Goal: Find specific page/section: Find specific page/section

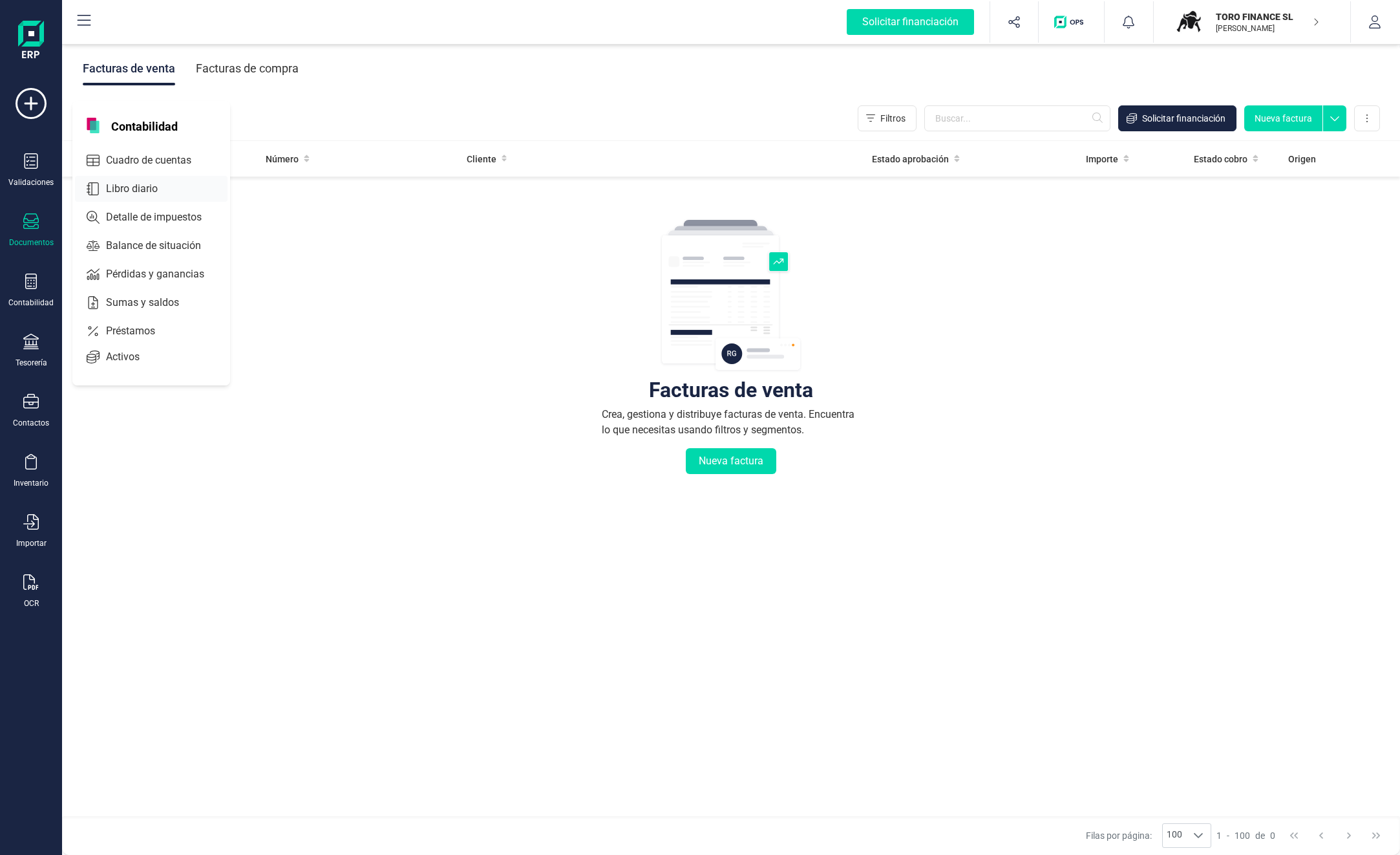
click at [135, 190] on span "Libro diario" at bounding box center [140, 189] width 80 height 16
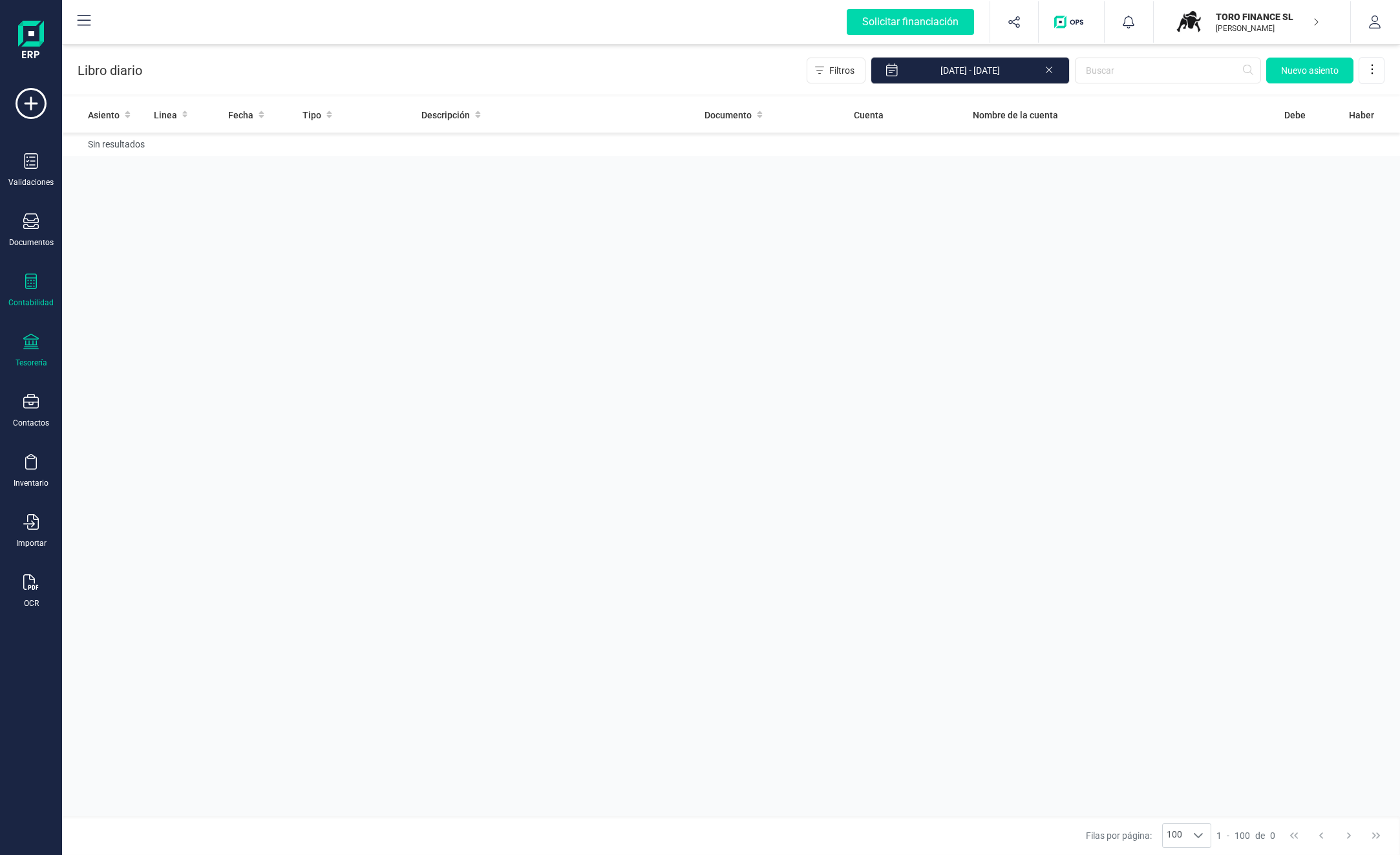
click at [25, 350] on div at bounding box center [32, 343] width 16 height 19
click at [130, 220] on span "Cuentas bancarias" at bounding box center [157, 220] width 114 height 16
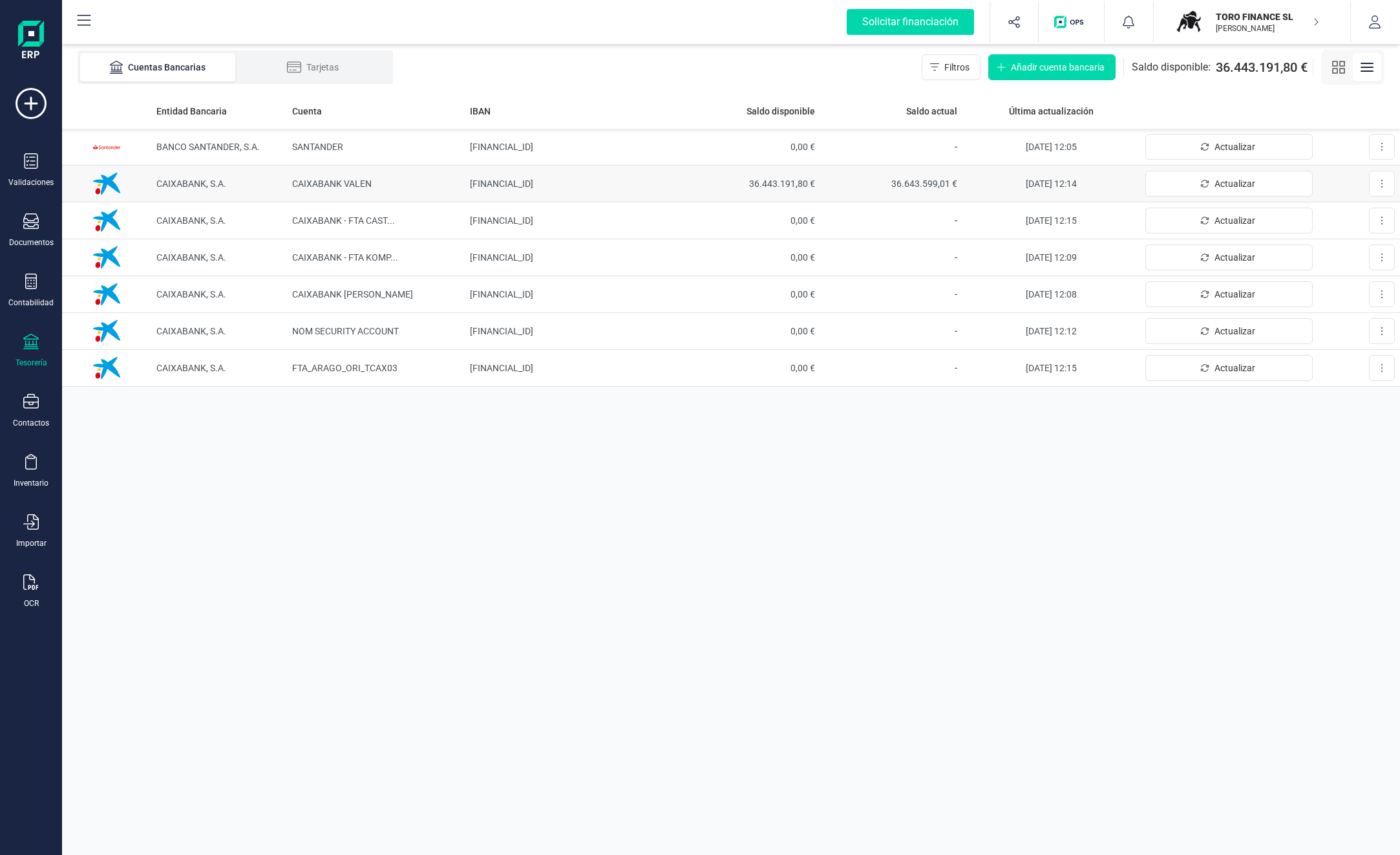
click at [784, 182] on span "36.443.191,80 €" at bounding box center [749, 183] width 132 height 13
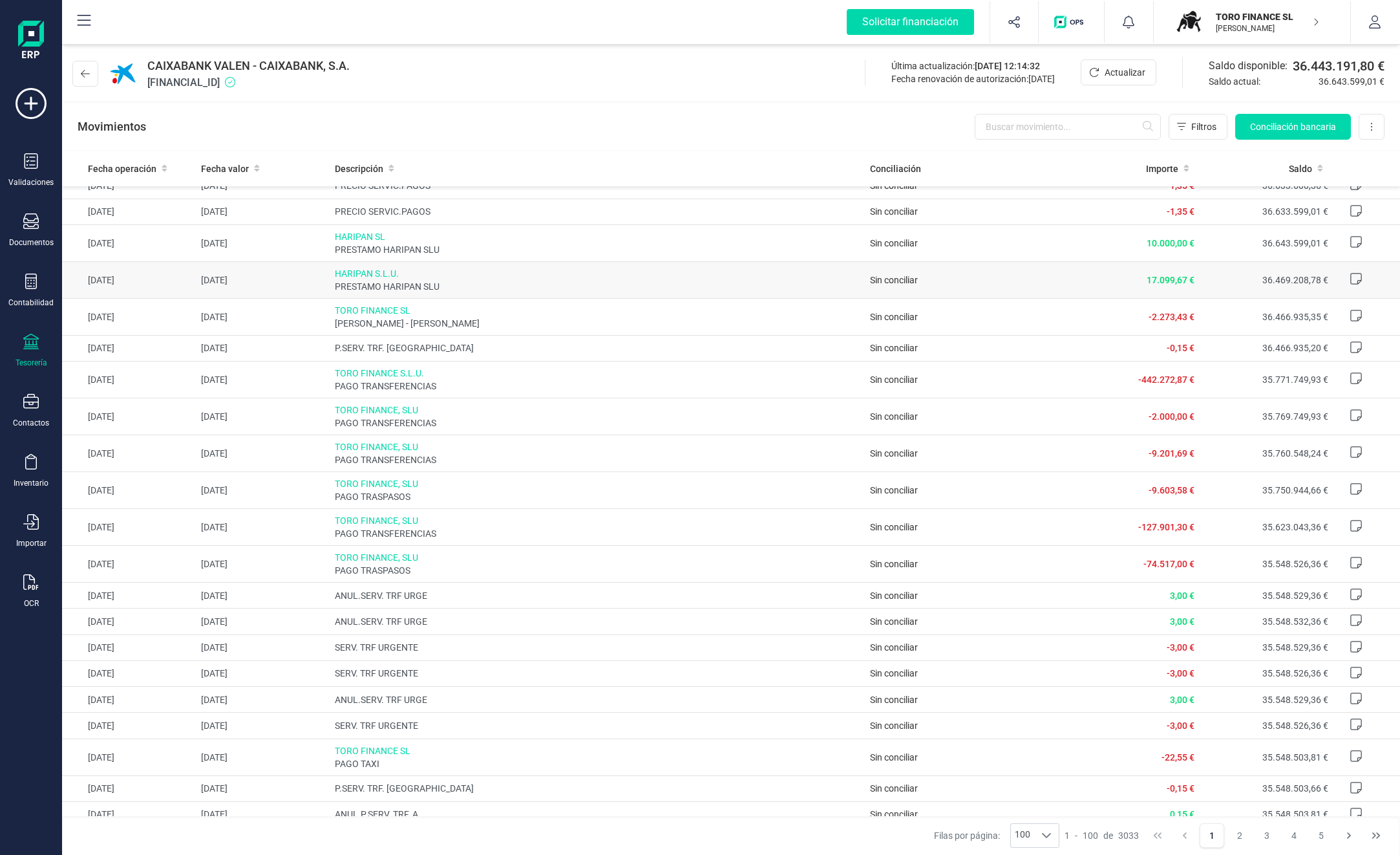
scroll to position [194, 0]
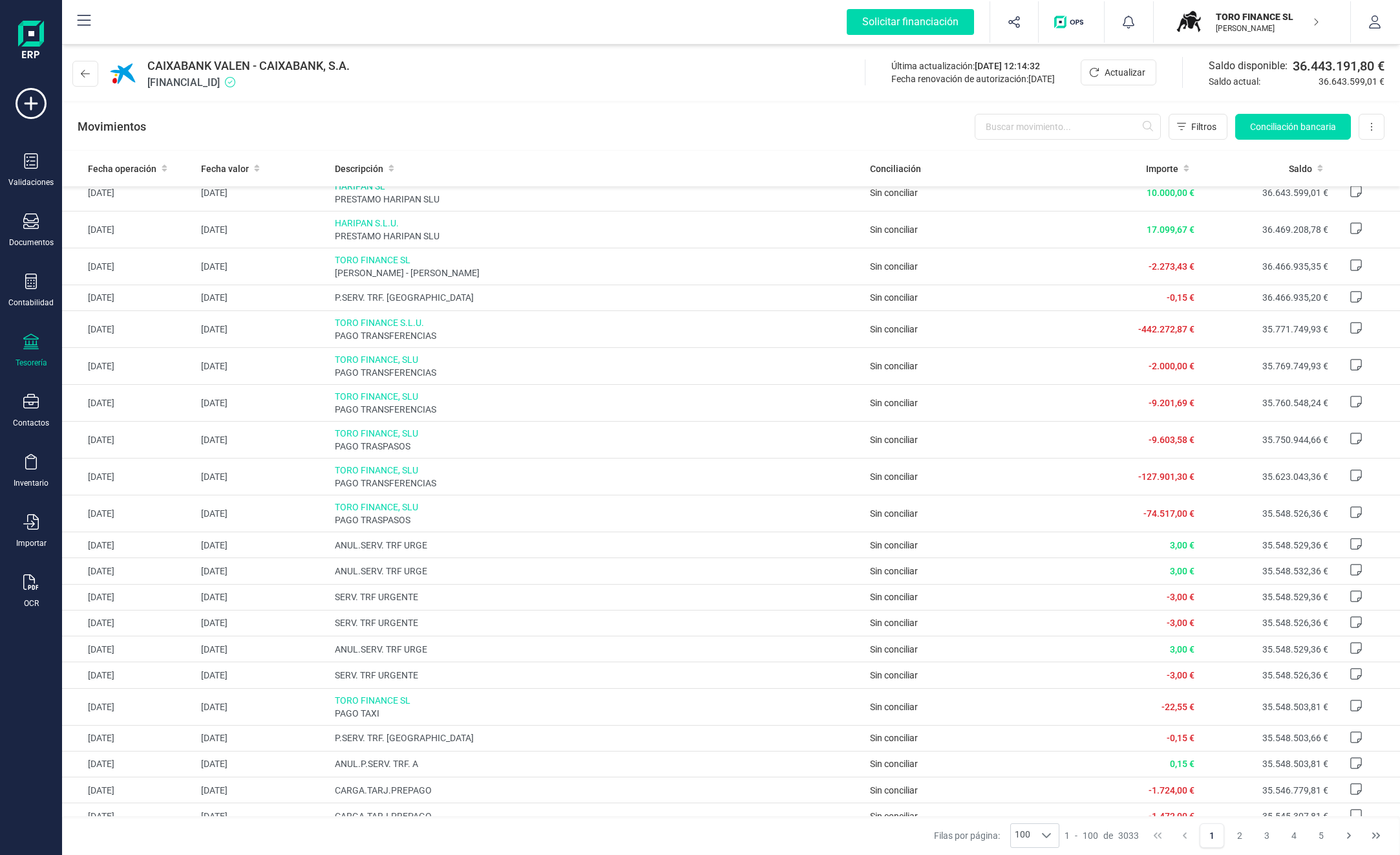
click at [1259, 22] on p "TORO FINANCE SL" at bounding box center [1268, 16] width 104 height 13
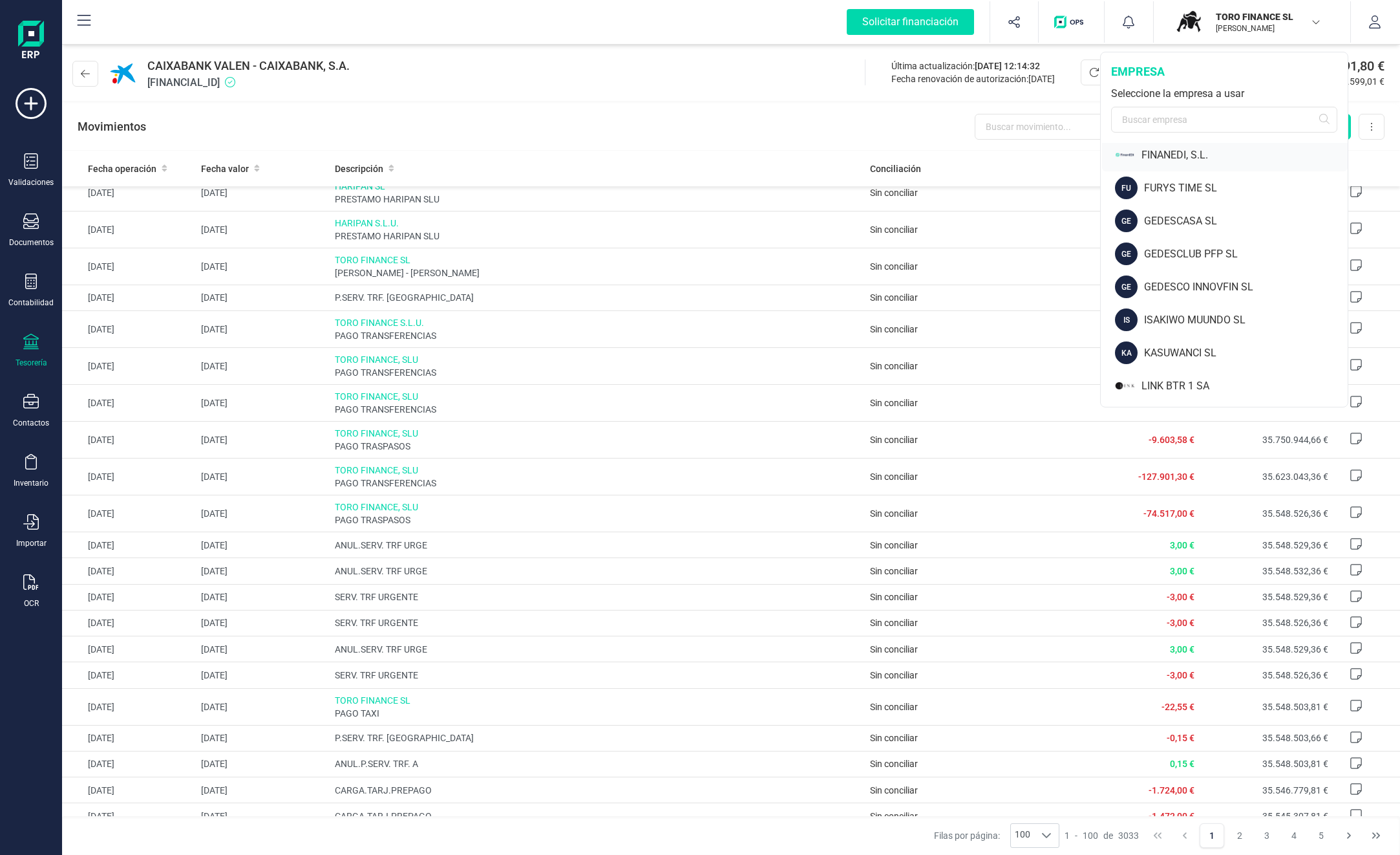
scroll to position [64, 0]
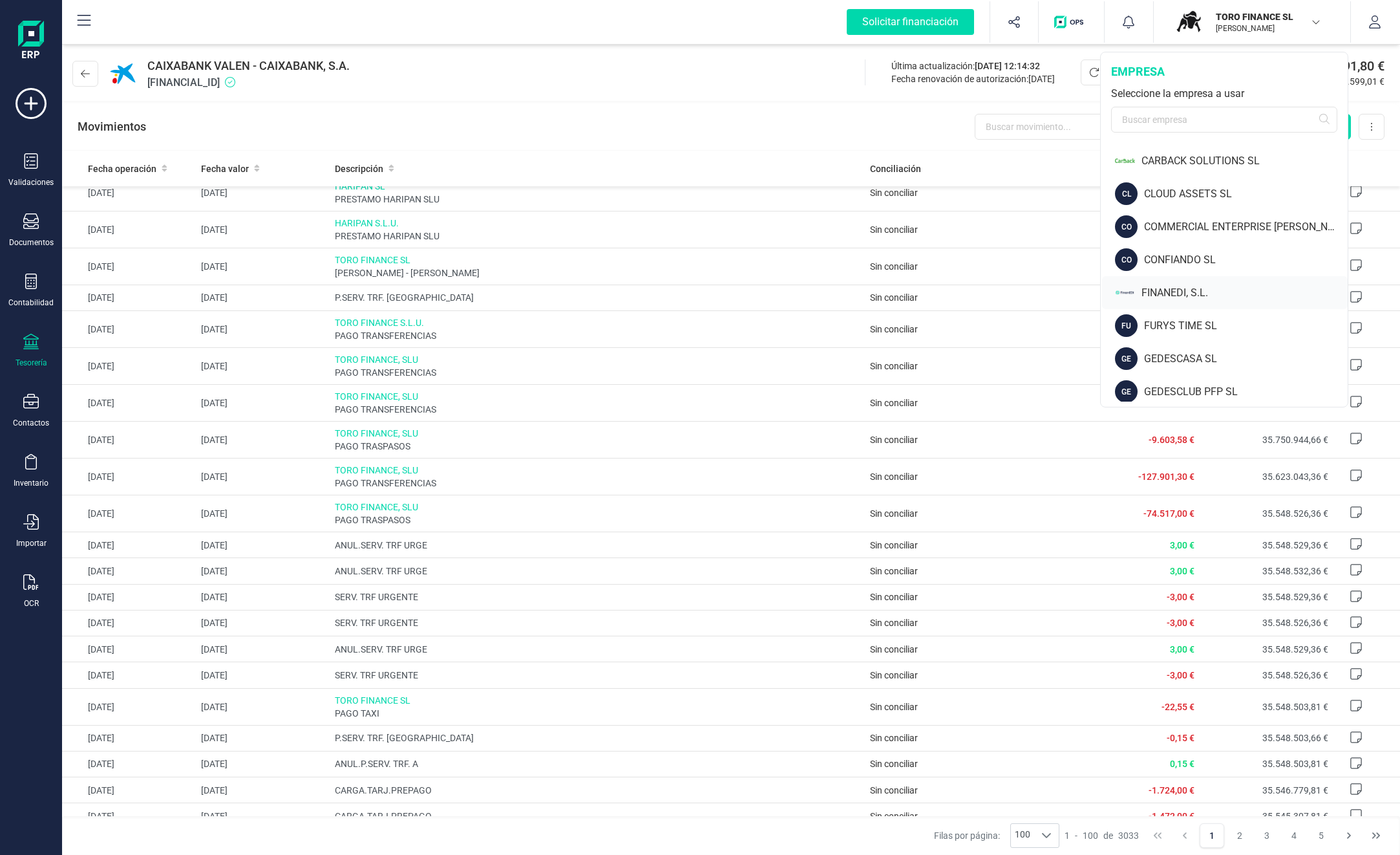
click at [1179, 289] on div "FINANEDI, S.L." at bounding box center [1244, 293] width 206 height 16
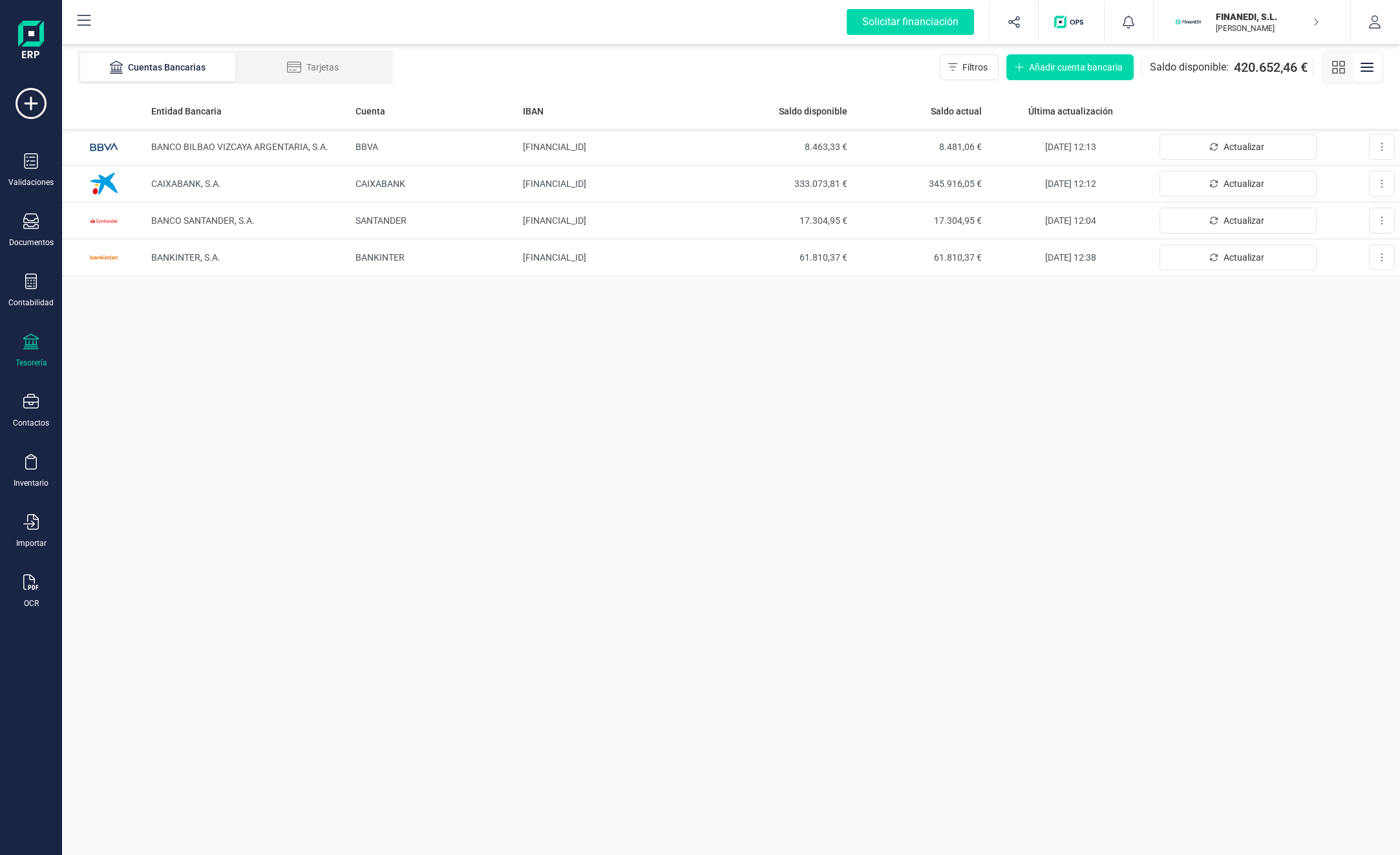
click at [1248, 33] on p "[PERSON_NAME]" at bounding box center [1268, 29] width 104 height 10
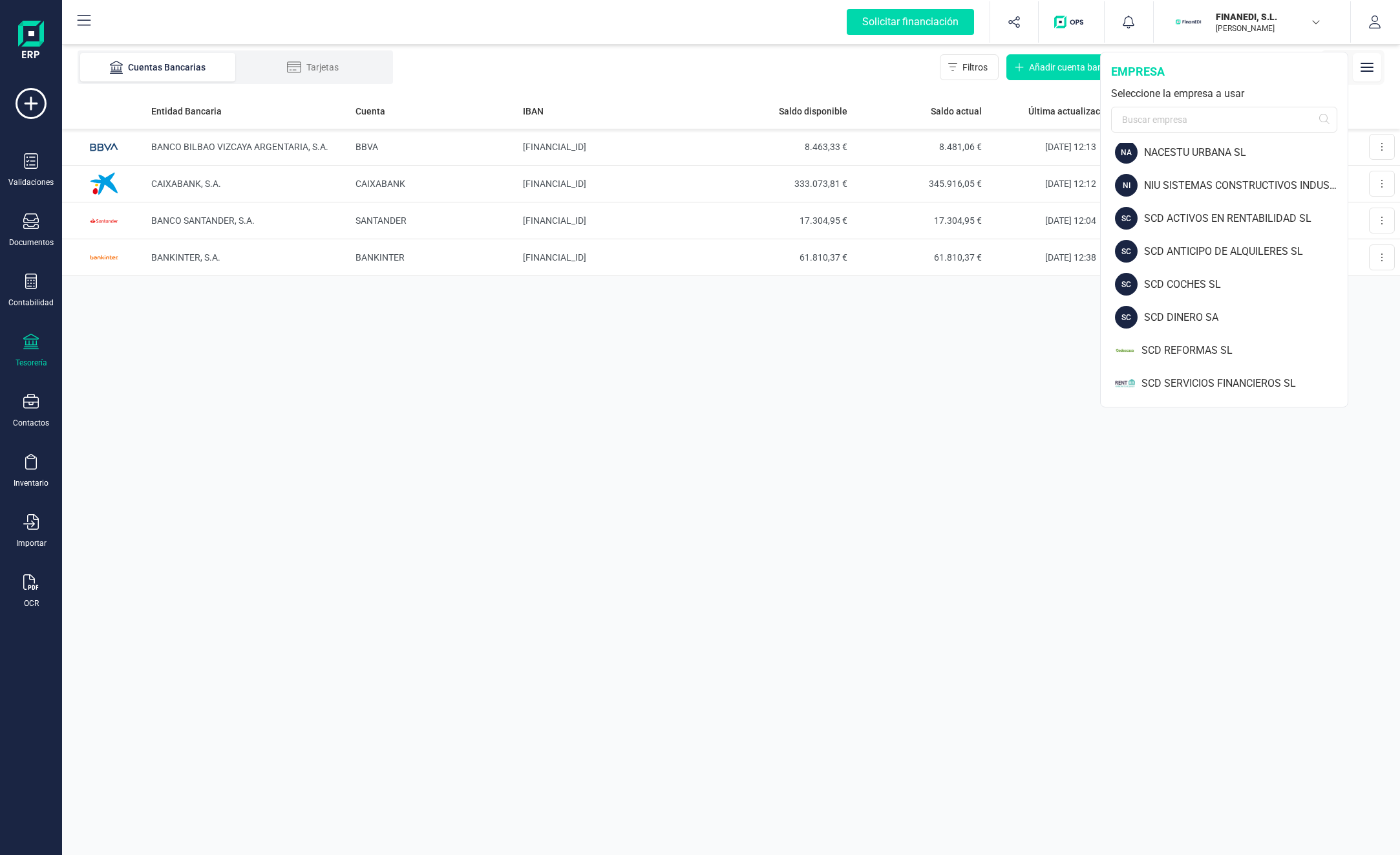
scroll to position [829, 0]
click at [1181, 383] on div "VERDOLAGA SA" at bounding box center [1246, 385] width 203 height 16
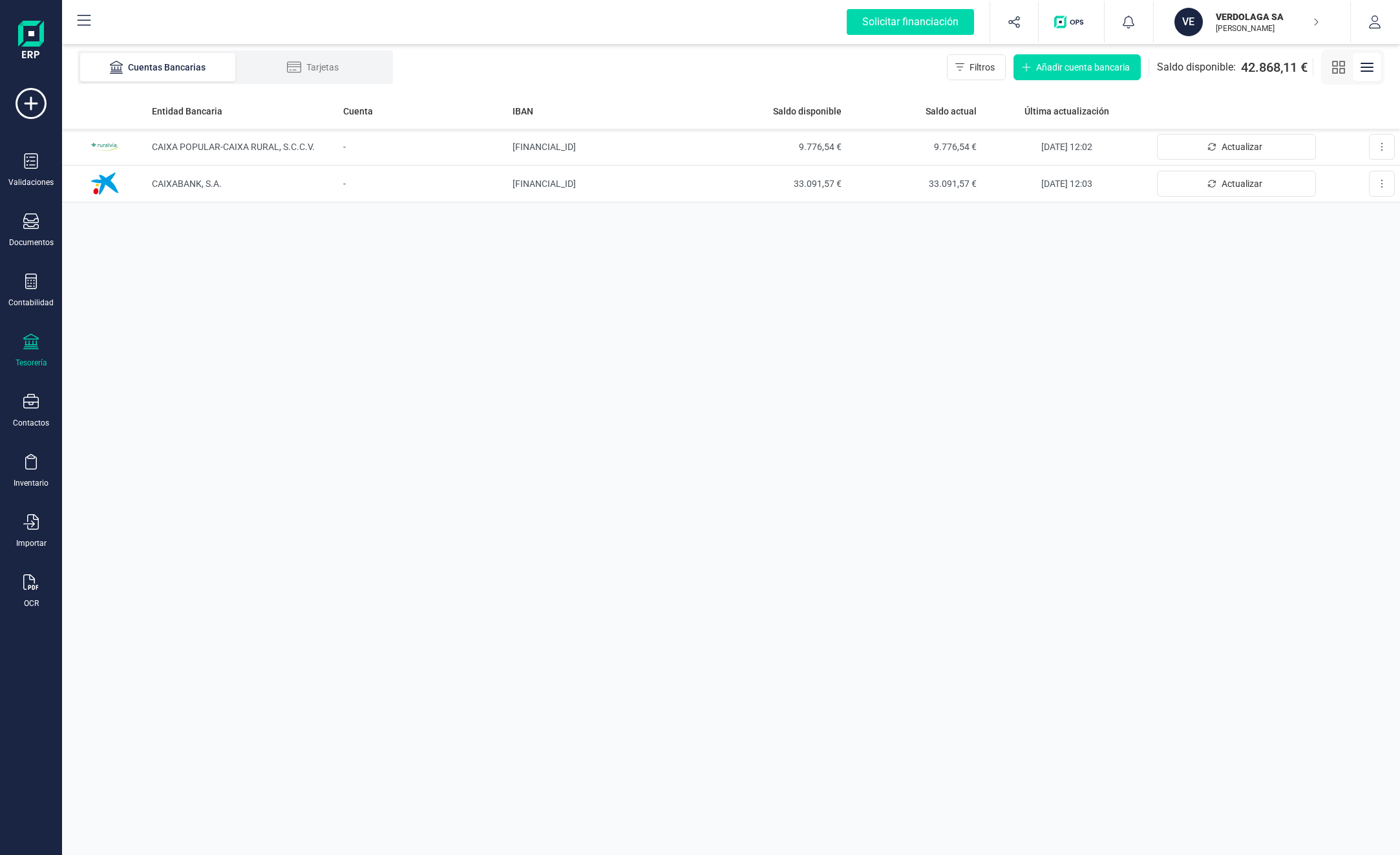
click at [1234, 20] on p "VERDOLAGA SA" at bounding box center [1268, 16] width 104 height 13
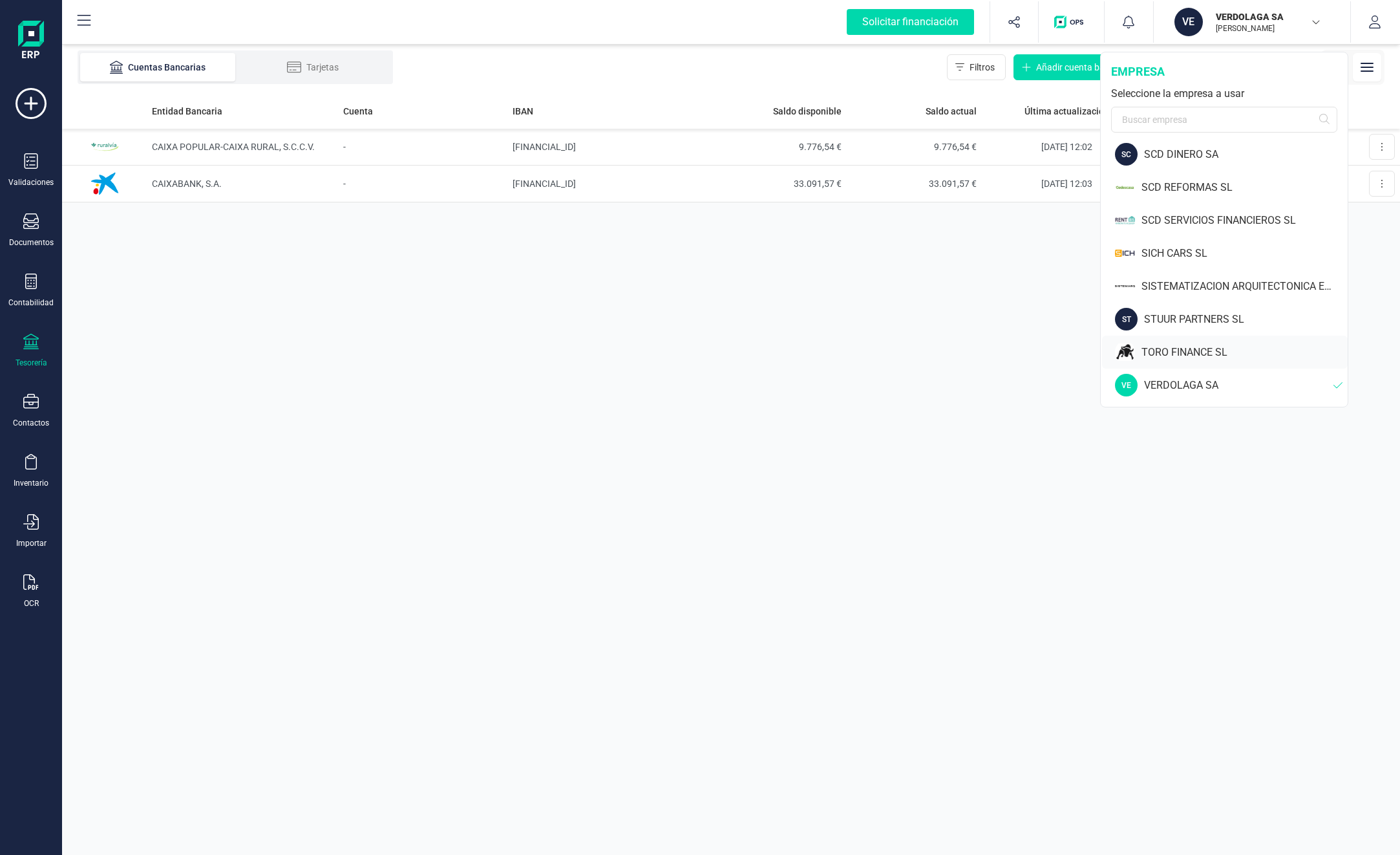
click at [1176, 350] on div "TORO FINANCE SL" at bounding box center [1244, 352] width 206 height 16
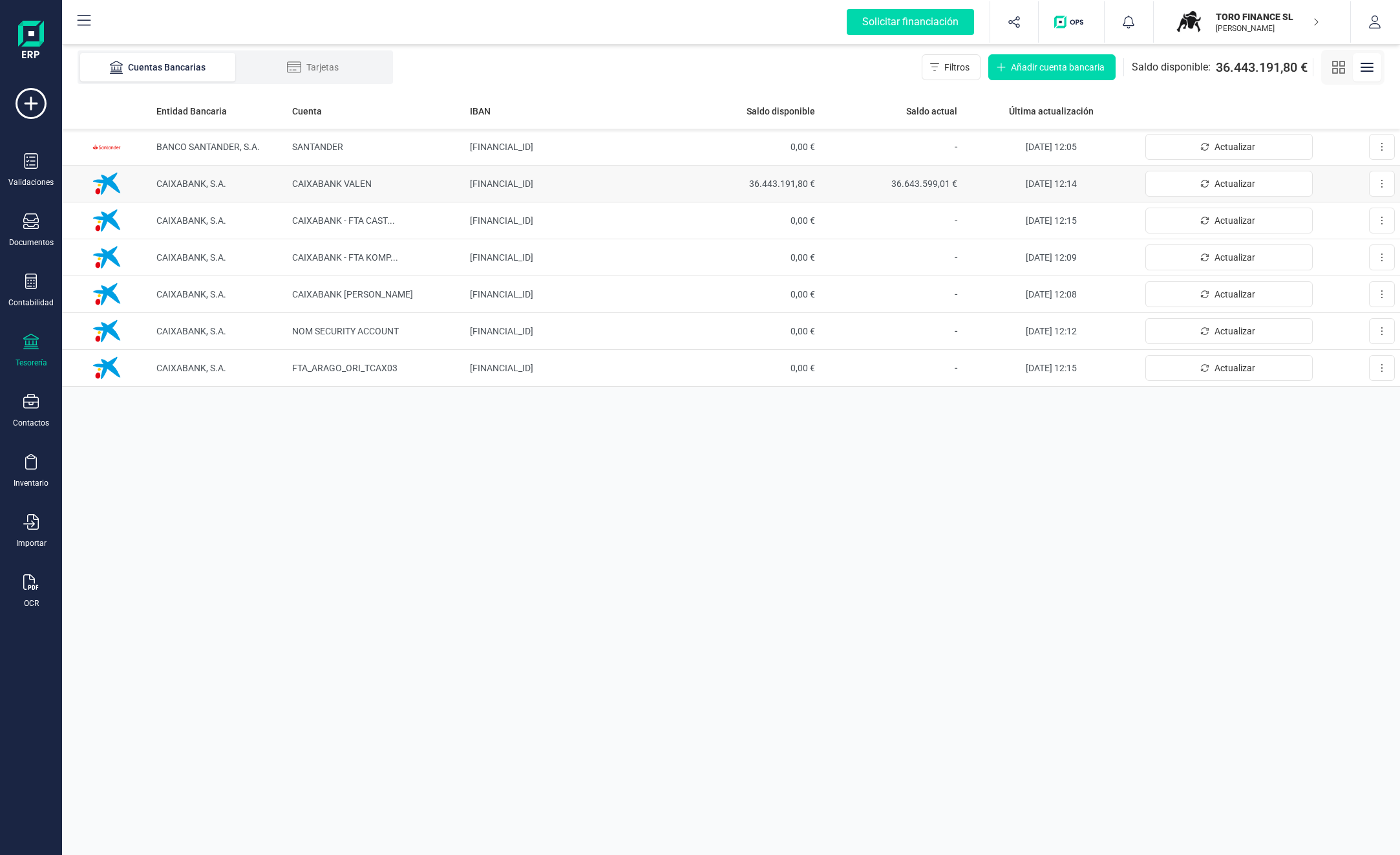
click at [775, 186] on span "36.443.191,80 €" at bounding box center [749, 183] width 132 height 13
